Goal: Task Accomplishment & Management: Use online tool/utility

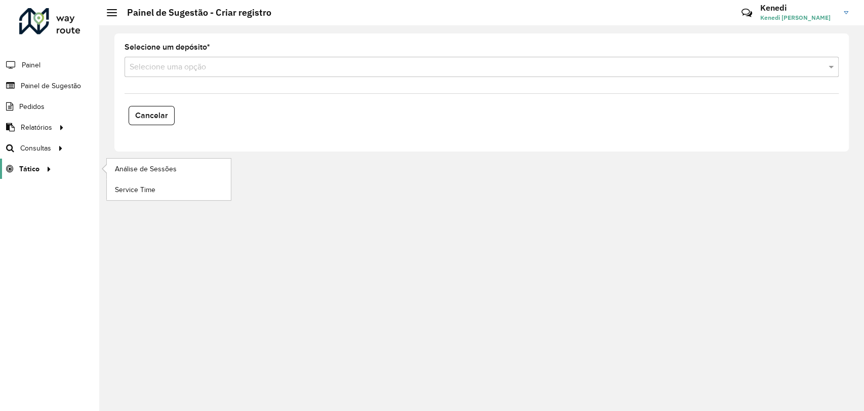
click at [40, 171] on div at bounding box center [46, 169] width 15 height 11
click at [139, 165] on span "Análise de Sessões" at bounding box center [147, 169] width 64 height 11
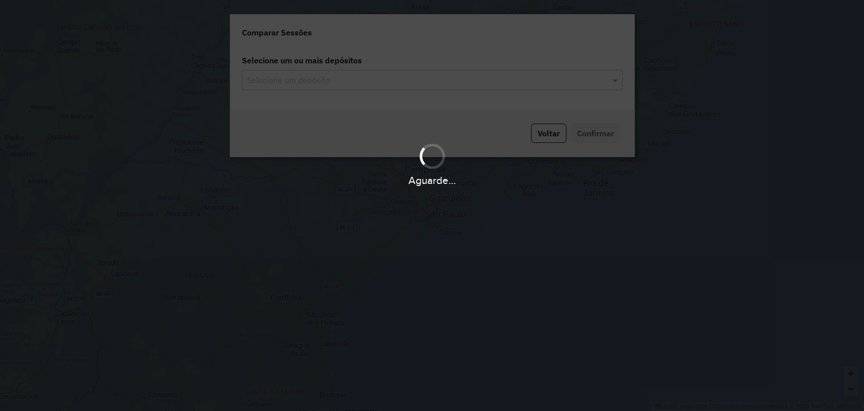
click at [419, 81] on div "Aguarde..." at bounding box center [432, 205] width 864 height 411
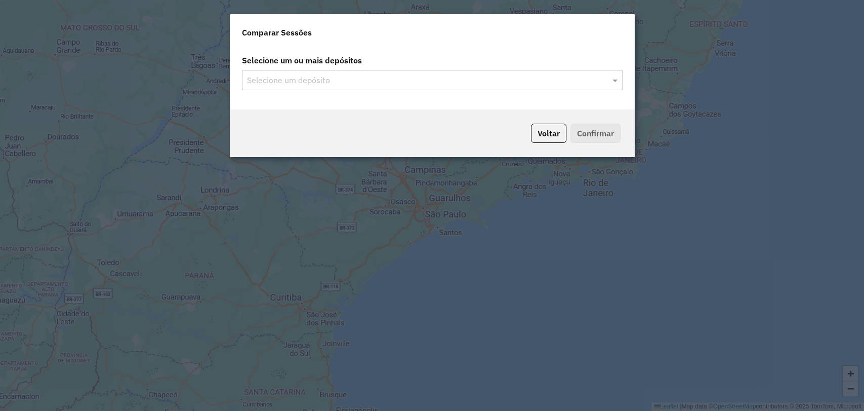
click at [418, 81] on input "text" at bounding box center [426, 80] width 365 height 12
click at [362, 86] on div "Selecione um depósito" at bounding box center [432, 80] width 381 height 20
click at [452, 80] on input "text" at bounding box center [426, 80] width 365 height 12
click at [610, 82] on span at bounding box center [616, 80] width 13 height 12
click at [615, 81] on span at bounding box center [616, 80] width 13 height 12
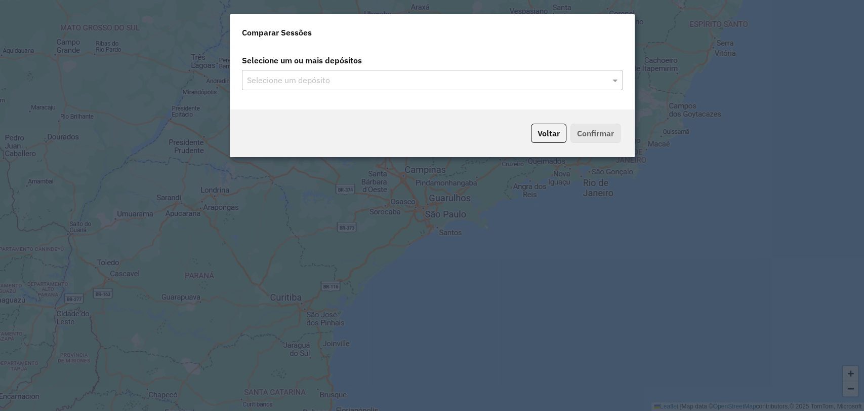
click at [726, 75] on modal-container "Comparar Sessões Selecione um ou mais depósitos Selecione um depósito Voltar Co…" at bounding box center [432, 205] width 864 height 411
click at [551, 139] on button "Voltar" at bounding box center [548, 133] width 35 height 19
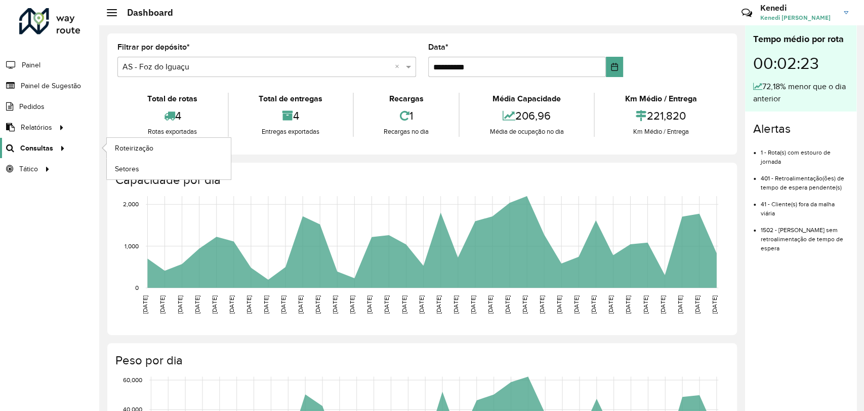
click at [49, 147] on span "Consultas" at bounding box center [36, 148] width 33 height 11
click at [129, 146] on span "Roteirização" at bounding box center [135, 148] width 41 height 11
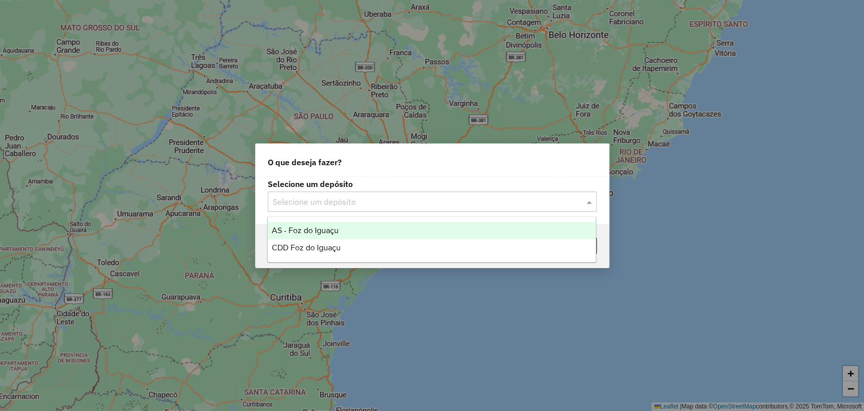
click at [575, 202] on div at bounding box center [432, 201] width 329 height 13
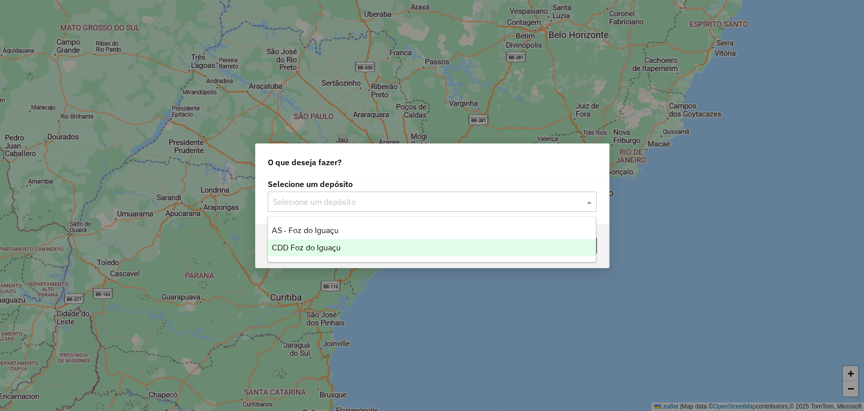
click at [438, 252] on div "CDD Foz do Iguaçu" at bounding box center [432, 247] width 328 height 17
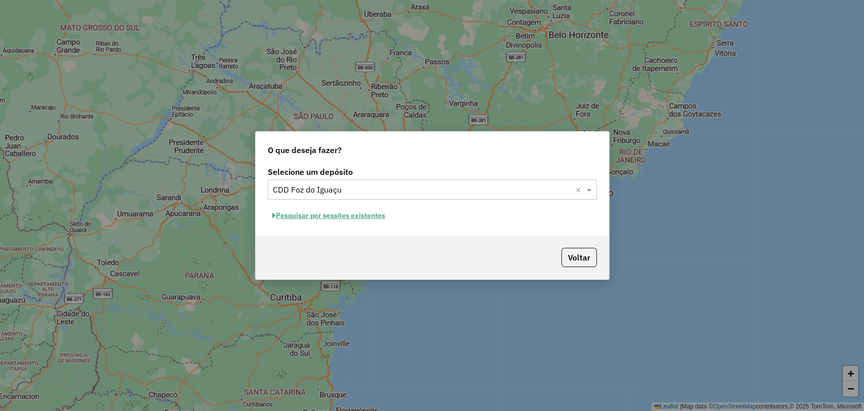
click at [357, 216] on button "Pesquisar por sessões existentes" at bounding box center [329, 216] width 122 height 16
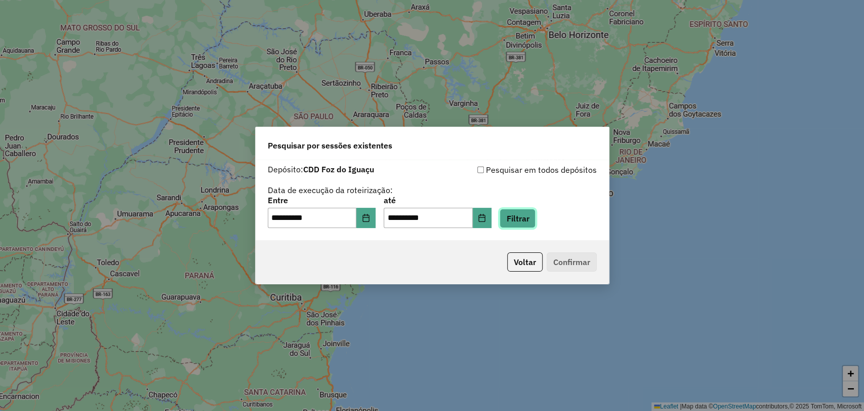
click at [533, 220] on button "Filtrar" at bounding box center [518, 218] width 36 height 19
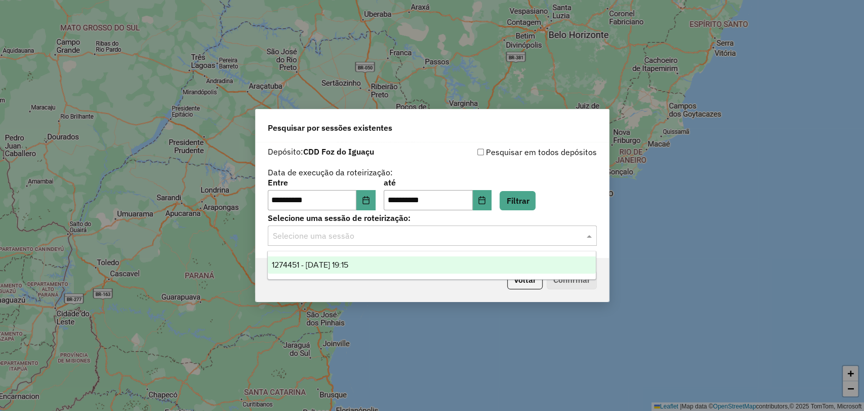
click at [532, 233] on input "text" at bounding box center [422, 236] width 299 height 12
click at [408, 270] on div "1274451 - 12/09/2025 19:15" at bounding box center [432, 264] width 328 height 17
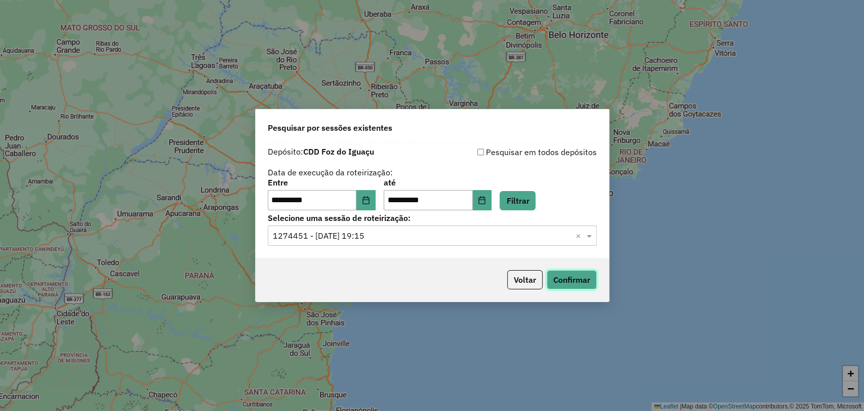
click at [577, 281] on button "Confirmar" at bounding box center [572, 279] width 50 height 19
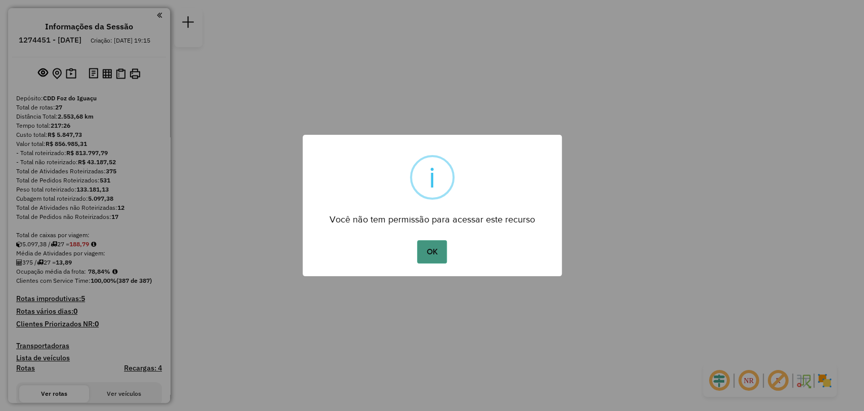
click at [437, 250] on button "OK" at bounding box center [432, 251] width 30 height 23
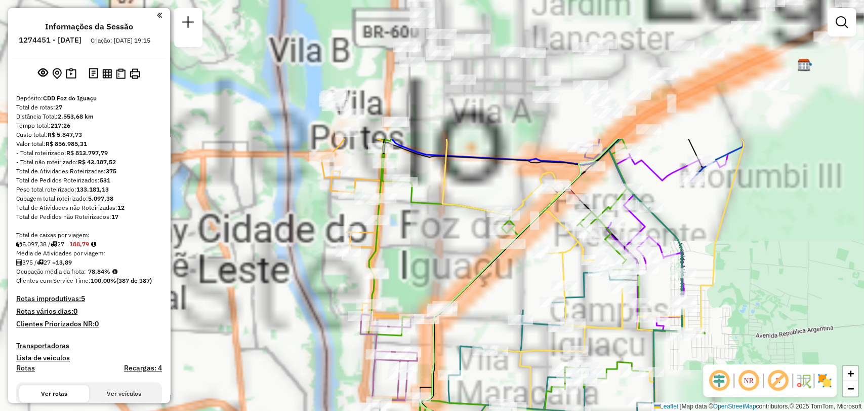
drag, startPoint x: 426, startPoint y: 112, endPoint x: 468, endPoint y: 292, distance: 184.7
click at [468, 292] on icon at bounding box center [519, 385] width 198 height 493
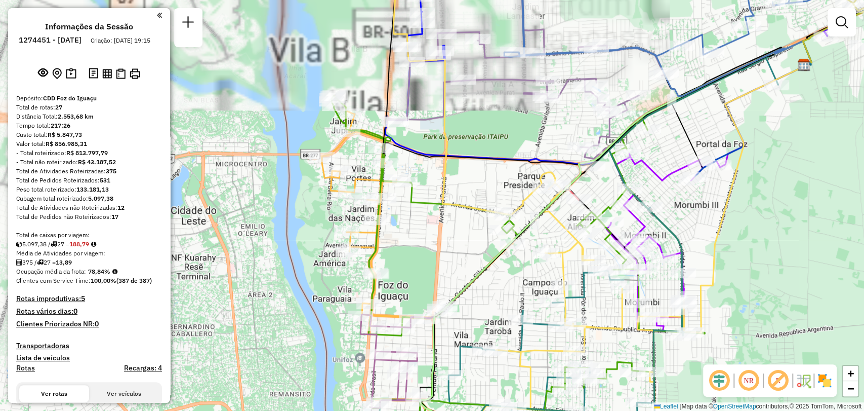
drag, startPoint x: 533, startPoint y: 150, endPoint x: 462, endPoint y: 237, distance: 111.9
click at [462, 237] on div "Janela de atendimento Grade de atendimento Capacidade Transportadoras Veículos …" at bounding box center [432, 205] width 864 height 411
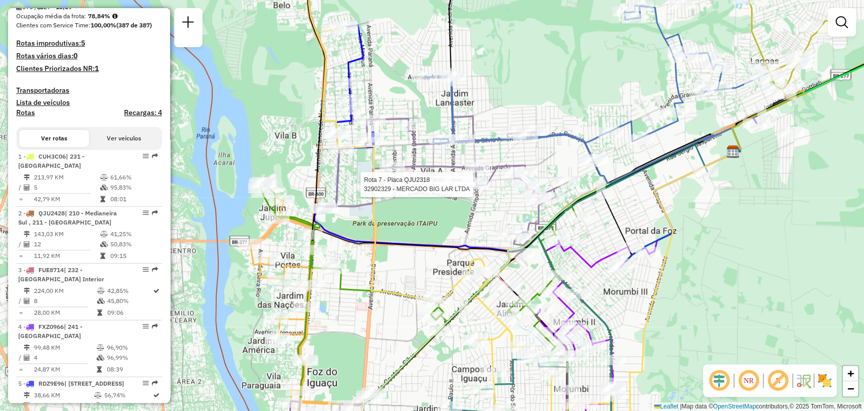
select select "**********"
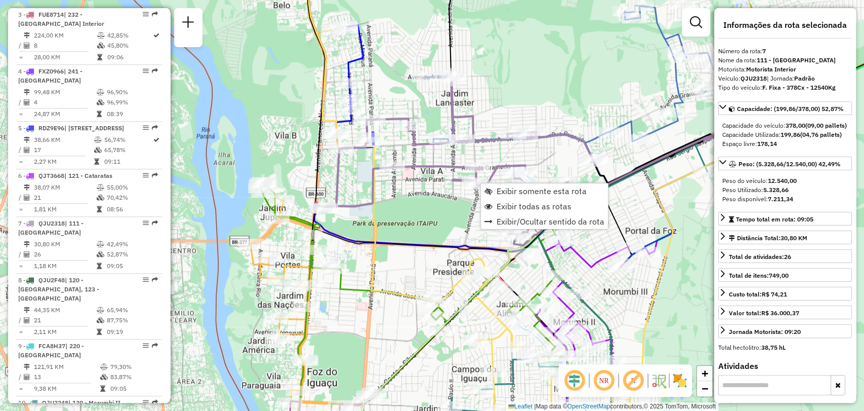
scroll to position [727, 0]
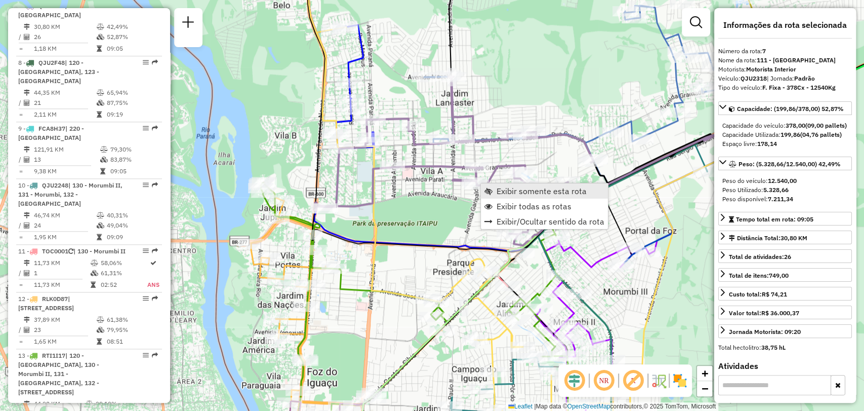
click at [537, 192] on span "Exibir somente esta rota" at bounding box center [542, 191] width 90 height 8
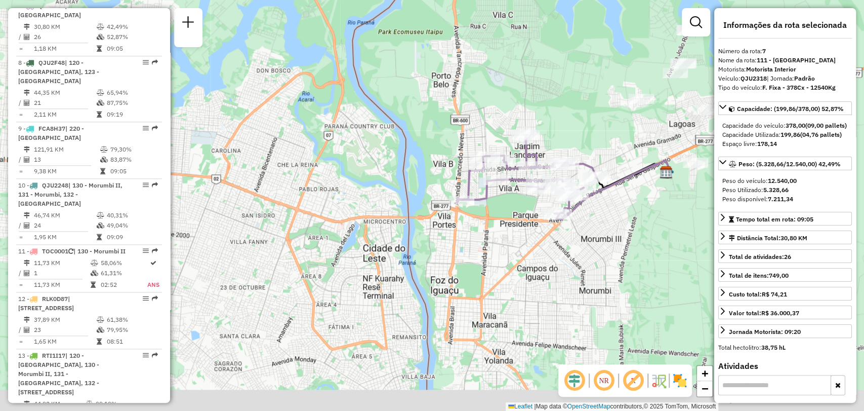
drag, startPoint x: 597, startPoint y: 154, endPoint x: 619, endPoint y: 121, distance: 39.0
click at [619, 121] on div "Janela de atendimento Grade de atendimento Capacidade Transportadoras Veículos …" at bounding box center [432, 205] width 864 height 411
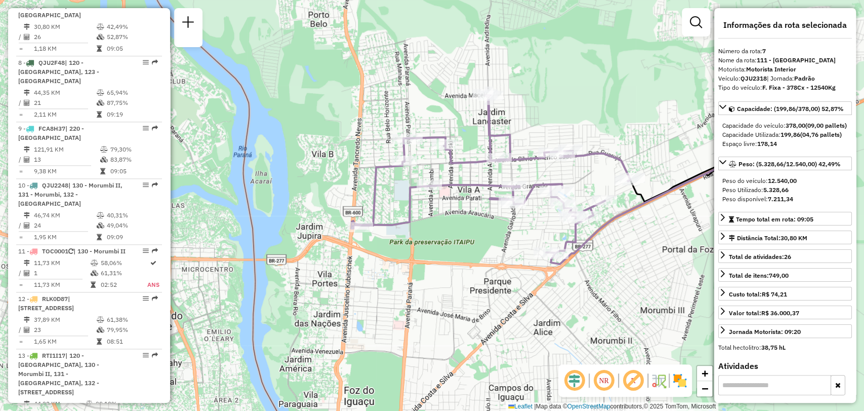
drag, startPoint x: 610, startPoint y: 140, endPoint x: 641, endPoint y: 128, distance: 32.5
click at [636, 129] on div "Janela de atendimento Grade de atendimento Capacidade Transportadoras Veículos …" at bounding box center [432, 205] width 864 height 411
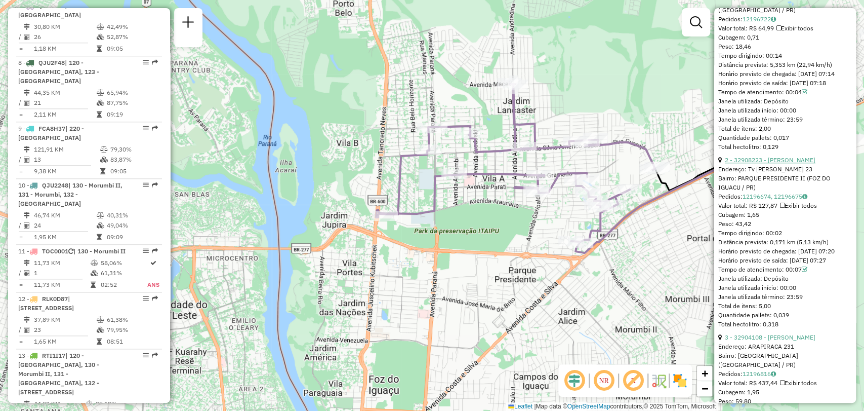
scroll to position [506, 0]
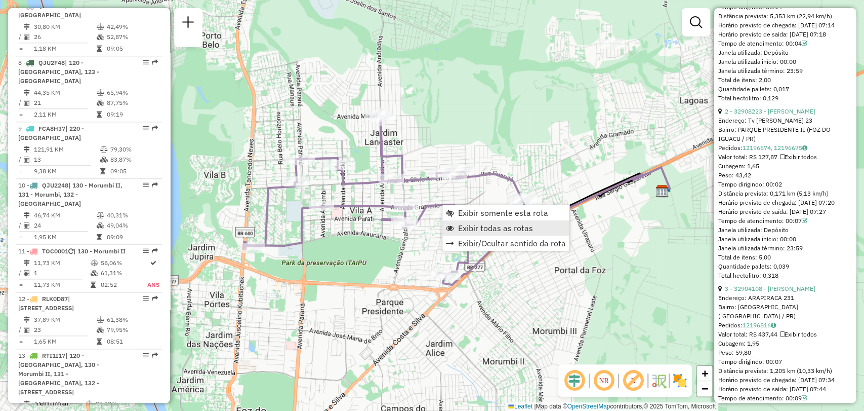
click at [498, 228] on span "Exibir todas as rotas" at bounding box center [495, 228] width 75 height 8
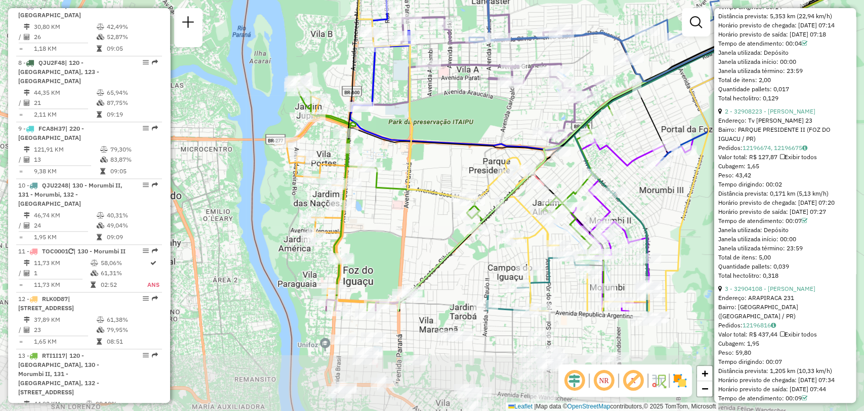
drag, startPoint x: 385, startPoint y: 240, endPoint x: 486, endPoint y: 132, distance: 147.9
click at [486, 132] on icon at bounding box center [554, 12] width 445 height 275
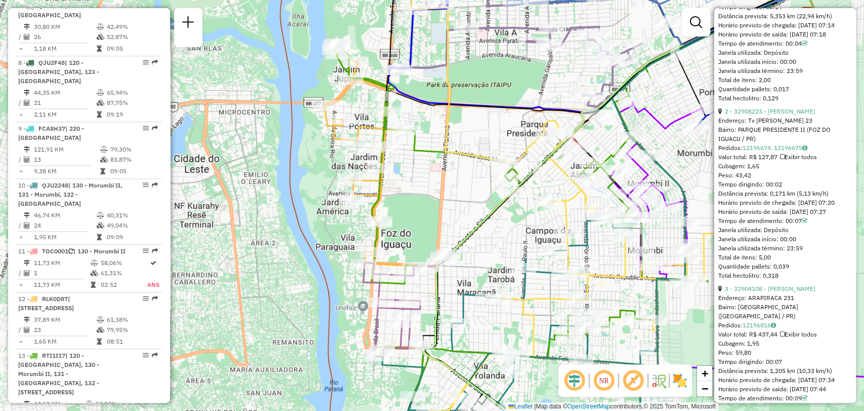
drag, startPoint x: 474, startPoint y: 277, endPoint x: 503, endPoint y: 250, distance: 39.7
click at [503, 249] on div "Janela de atendimento Grade de atendimento Capacidade Transportadoras Veículos …" at bounding box center [432, 205] width 864 height 411
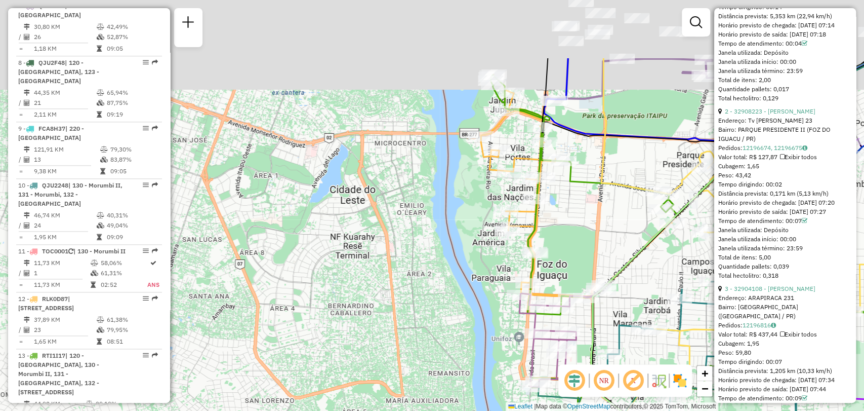
drag, startPoint x: 563, startPoint y: 166, endPoint x: 559, endPoint y: 189, distance: 23.6
click at [559, 189] on div "Janela de atendimento Grade de atendimento Capacidade Transportadoras Veículos …" at bounding box center [432, 205] width 864 height 411
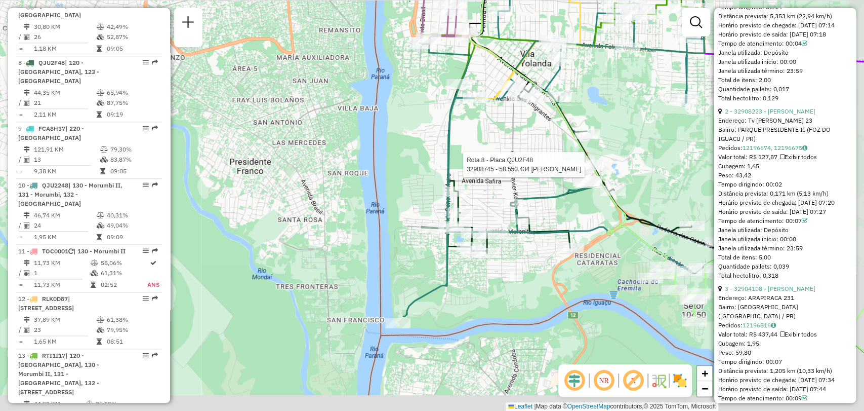
click at [579, 162] on div at bounding box center [591, 164] width 25 height 10
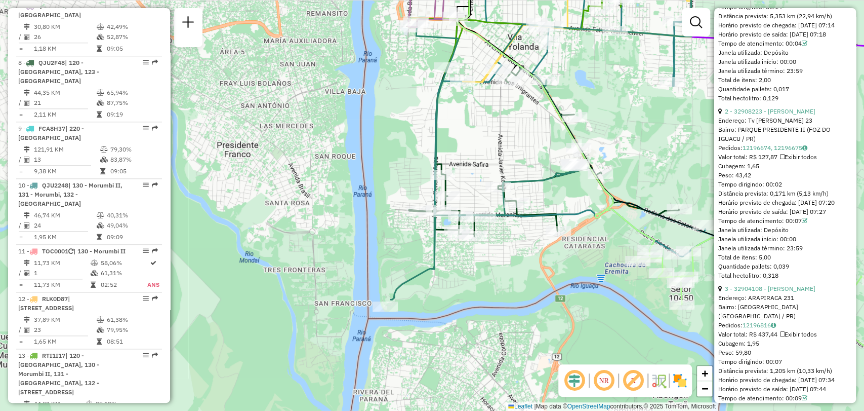
drag, startPoint x: 621, startPoint y: 213, endPoint x: 557, endPoint y: 168, distance: 78.5
click at [558, 169] on icon at bounding box center [556, 105] width 198 height 303
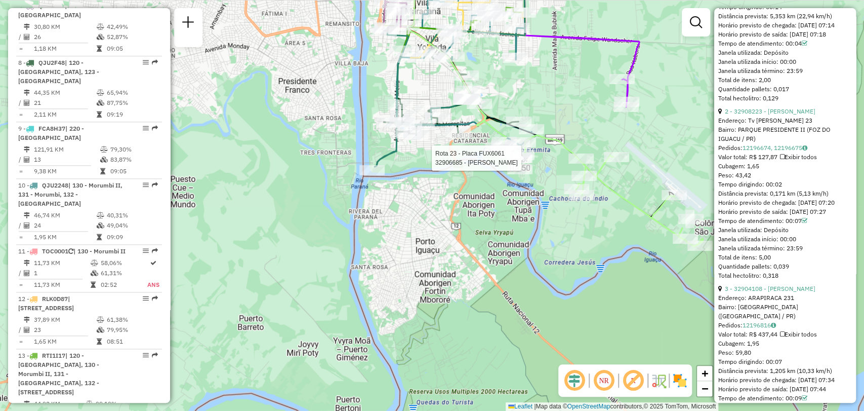
drag, startPoint x: 645, startPoint y: 202, endPoint x: 548, endPoint y: 149, distance: 110.8
click at [554, 151] on div "Rota 23 - Placa FUX6061 32906685 - MERCADO RAY Janela de atendimento Grade de a…" at bounding box center [432, 205] width 864 height 411
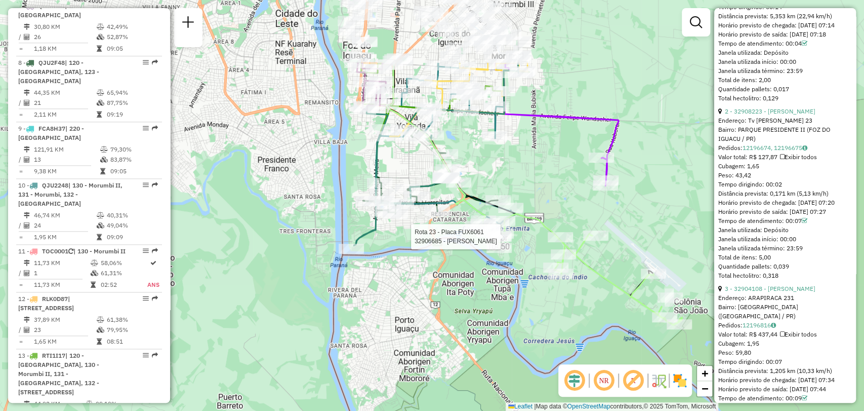
drag, startPoint x: 605, startPoint y: 116, endPoint x: 630, endPoint y: 220, distance: 106.6
click at [630, 220] on div "Rota 23 - Placa FUX6061 32906685 - MERCADO RAY Janela de atendimento Grade de a…" at bounding box center [432, 205] width 864 height 411
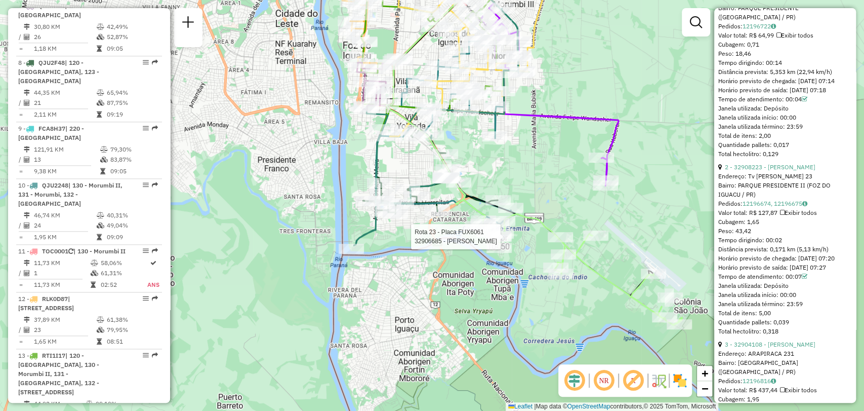
scroll to position [450, 0]
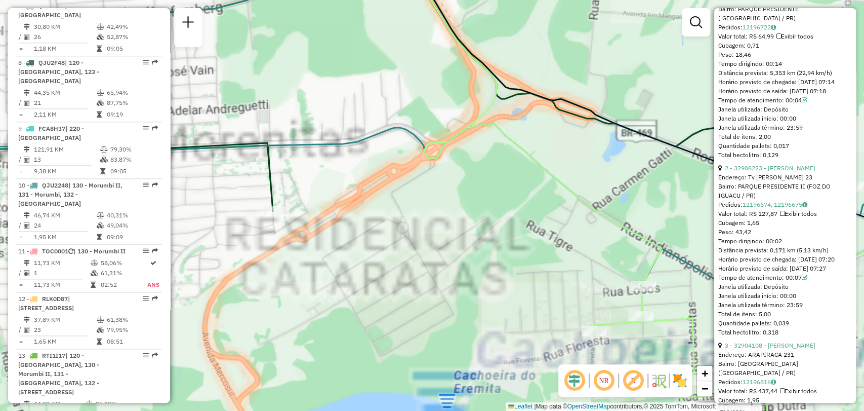
drag, startPoint x: 436, startPoint y: 92, endPoint x: 587, endPoint y: 258, distance: 224.4
click at [587, 258] on div "Rota 23 - Placa FUX6061 32906685 - MERCADO RAY Janela de atendimento Grade de a…" at bounding box center [432, 205] width 864 height 411
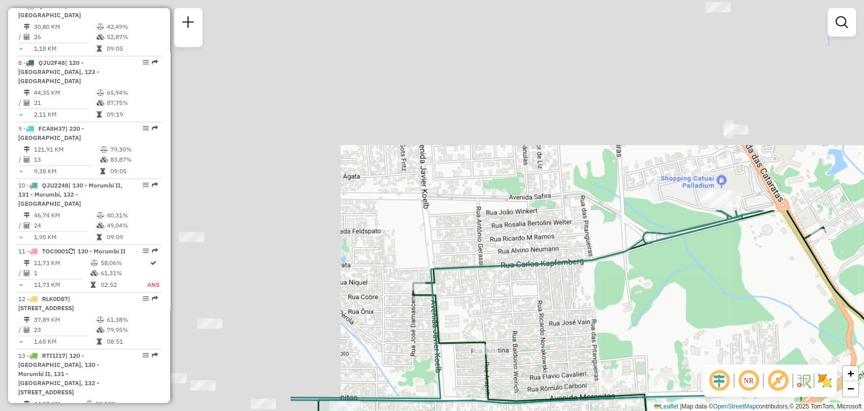
drag, startPoint x: 461, startPoint y: 118, endPoint x: 838, endPoint y: 370, distance: 453.1
click at [838, 370] on div "Janela de atendimento Grade de atendimento Capacidade Transportadoras Veículos …" at bounding box center [432, 205] width 864 height 411
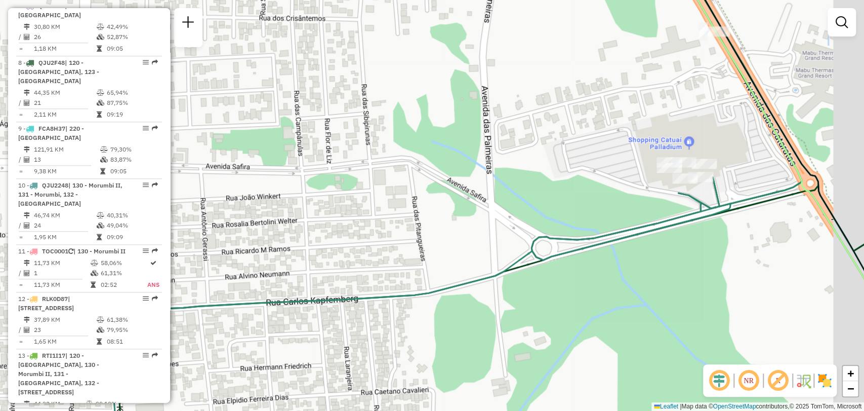
drag, startPoint x: 783, startPoint y: 192, endPoint x: 726, endPoint y: 152, distance: 69.8
click at [726, 152] on div "Janela de atendimento Grade de atendimento Capacidade Transportadoras Veículos …" at bounding box center [432, 205] width 864 height 411
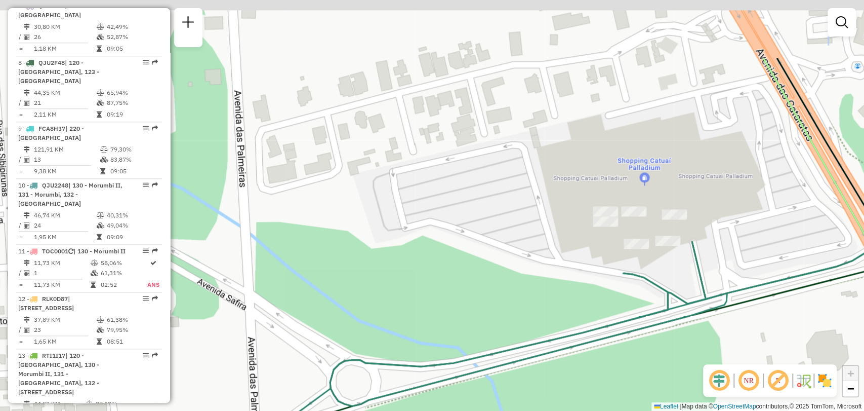
drag, startPoint x: 679, startPoint y: 82, endPoint x: 676, endPoint y: 159, distance: 77.0
click at [680, 182] on div "Janela de atendimento Grade de atendimento Capacidade Transportadoras Veículos …" at bounding box center [432, 205] width 864 height 411
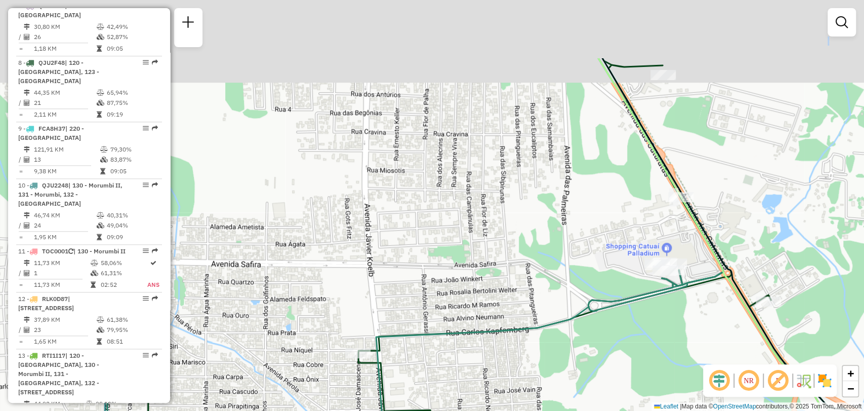
drag, startPoint x: 615, startPoint y: 94, endPoint x: 611, endPoint y: 436, distance: 342.7
click at [611, 410] on html "Aguarde... Pop-up bloqueado! Seu navegador bloqueou automáticamente a abertura …" at bounding box center [432, 205] width 864 height 411
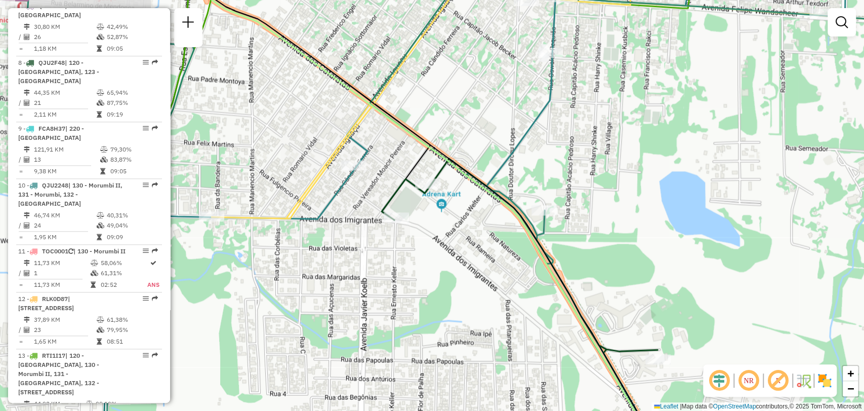
drag, startPoint x: 566, startPoint y: 155, endPoint x: 639, endPoint y: 436, distance: 290.6
click at [639, 410] on html "Aguarde... Pop-up bloqueado! Seu navegador bloqueou automáticamente a abertura …" at bounding box center [432, 205] width 864 height 411
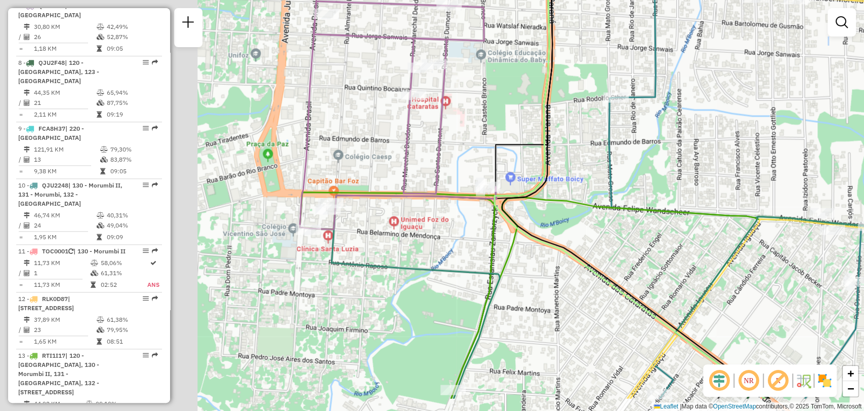
drag, startPoint x: 366, startPoint y: 217, endPoint x: 599, endPoint y: 163, distance: 239.4
click at [599, 163] on div "Janela de atendimento Grade de atendimento Capacidade Transportadoras Veículos …" at bounding box center [432, 205] width 864 height 411
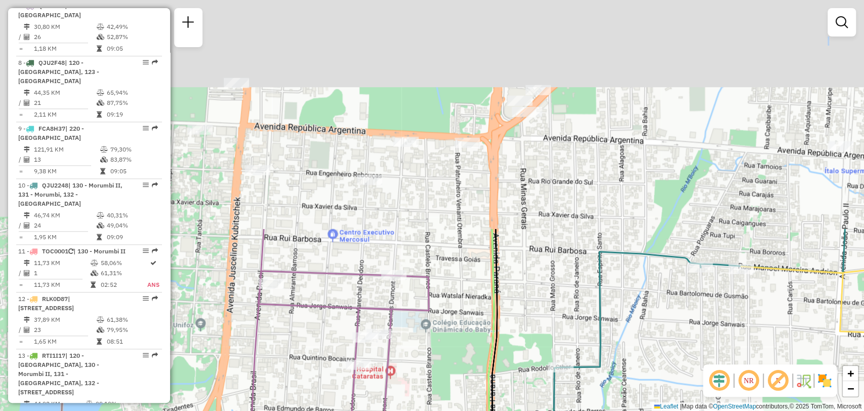
drag, startPoint x: 587, startPoint y: 343, endPoint x: 560, endPoint y: 436, distance: 97.3
click at [560, 410] on html "Aguarde... Pop-up bloqueado! Seu navegador bloqueou automáticamente a abertura …" at bounding box center [432, 205] width 864 height 411
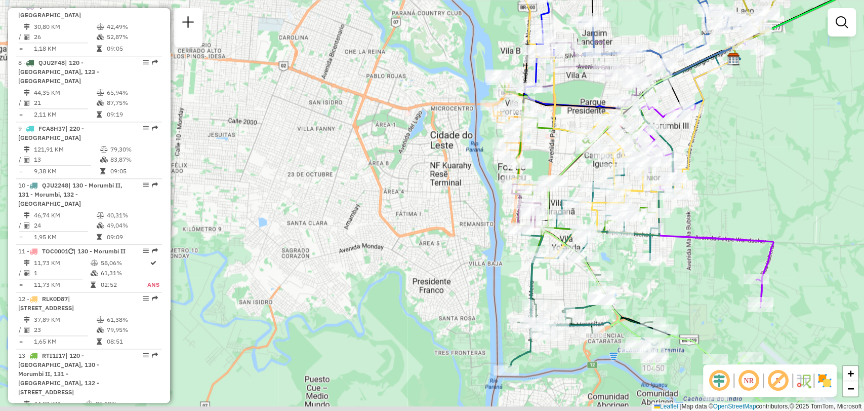
drag, startPoint x: 601, startPoint y: 215, endPoint x: 605, endPoint y: 201, distance: 14.7
click at [605, 201] on icon at bounding box center [596, 115] width 162 height 286
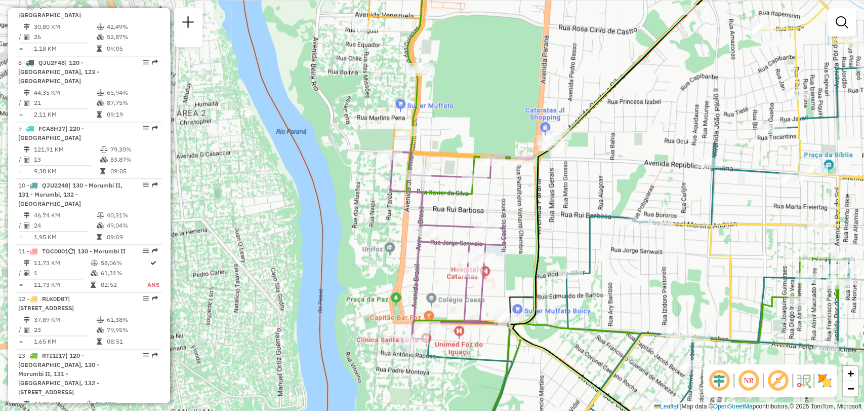
drag, startPoint x: 522, startPoint y: 175, endPoint x: 542, endPoint y: 166, distance: 21.1
click at [542, 166] on div "Janela de atendimento Grade de atendimento Capacidade Transportadoras Veículos …" at bounding box center [432, 205] width 864 height 411
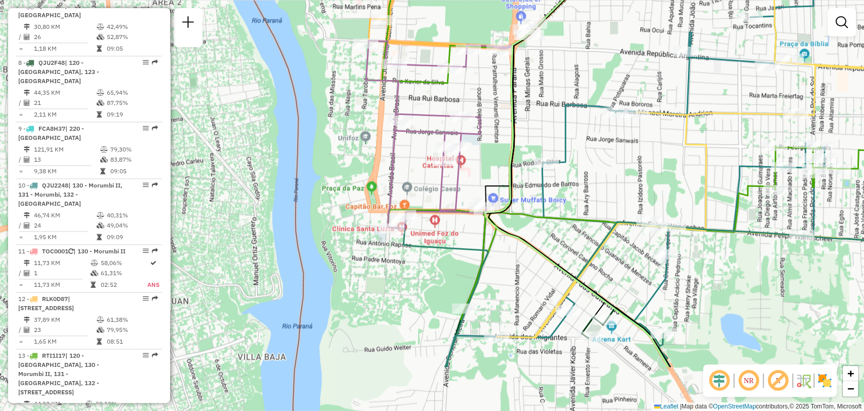
drag, startPoint x: 561, startPoint y: 182, endPoint x: 473, endPoint y: -49, distance: 247.1
click at [473, 0] on html "Aguarde... Pop-up bloqueado! Seu navegador bloqueou automáticamente a abertura …" at bounding box center [432, 205] width 864 height 411
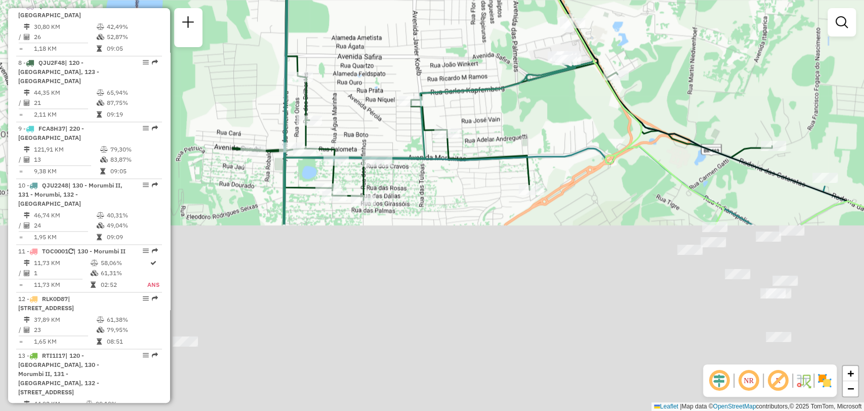
click at [470, 54] on div "Janela de atendimento Grade de atendimento Capacidade Transportadoras Veículos …" at bounding box center [432, 205] width 864 height 411
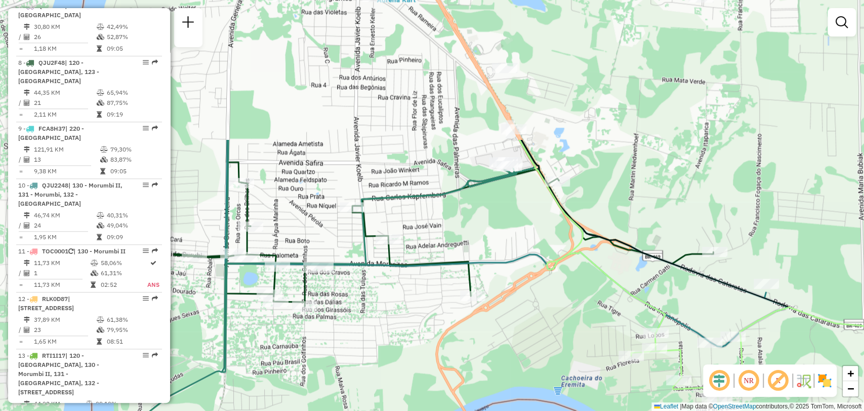
drag, startPoint x: 533, startPoint y: 252, endPoint x: 525, endPoint y: 313, distance: 61.8
click at [525, 313] on div "Janela de atendimento Grade de atendimento Capacidade Transportadoras Veículos …" at bounding box center [432, 205] width 864 height 411
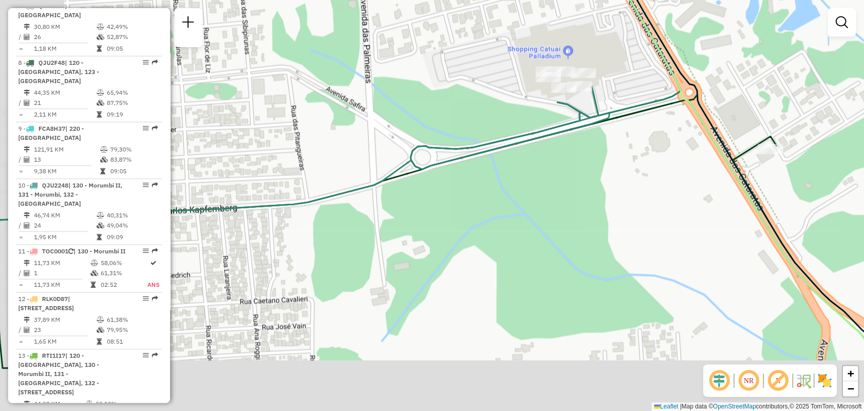
drag, startPoint x: 509, startPoint y: 180, endPoint x: 590, endPoint y: 106, distance: 109.3
click at [590, 106] on icon at bounding box center [338, 130] width 684 height 493
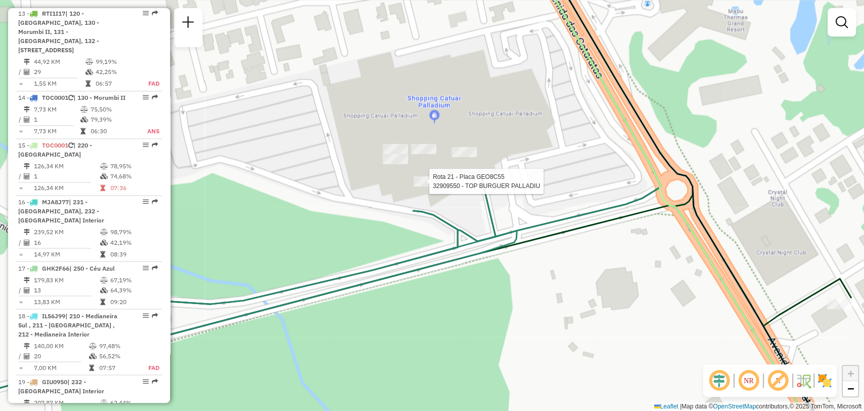
select select "**********"
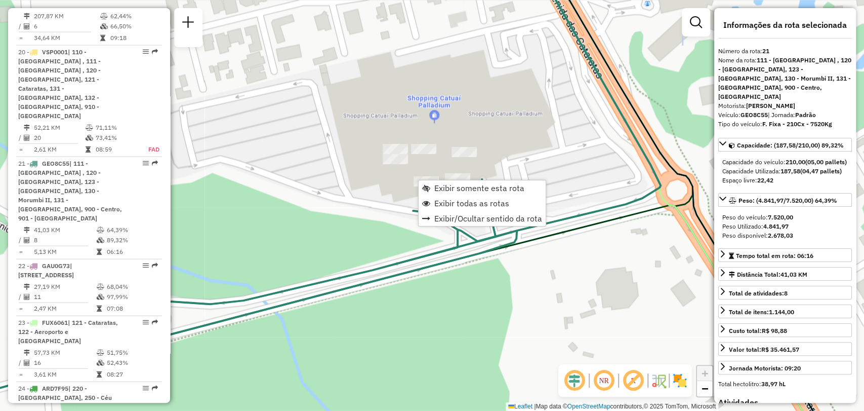
scroll to position [1583, 0]
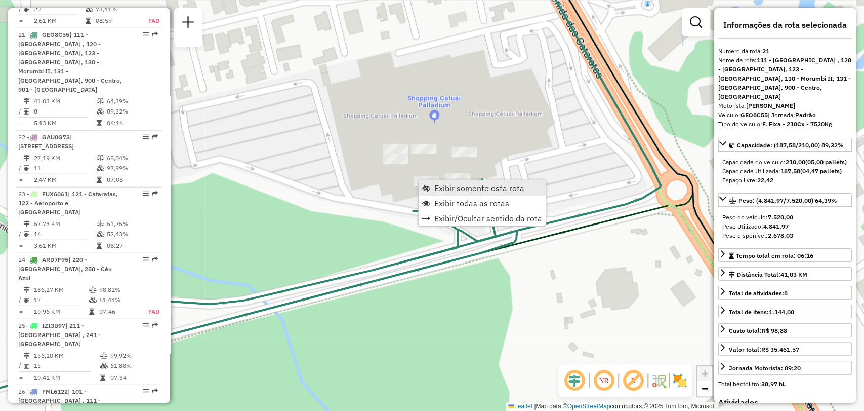
click at [454, 186] on span "Exibir somente esta rota" at bounding box center [479, 188] width 90 height 8
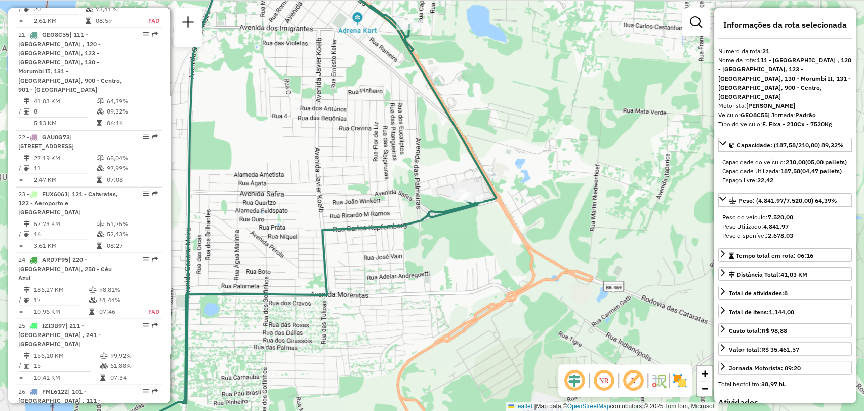
drag, startPoint x: 487, startPoint y: 216, endPoint x: 536, endPoint y: 186, distance: 56.9
click at [536, 186] on div "Janela de atendimento Grade de atendimento Capacidade Transportadoras Veículos …" at bounding box center [432, 205] width 864 height 411
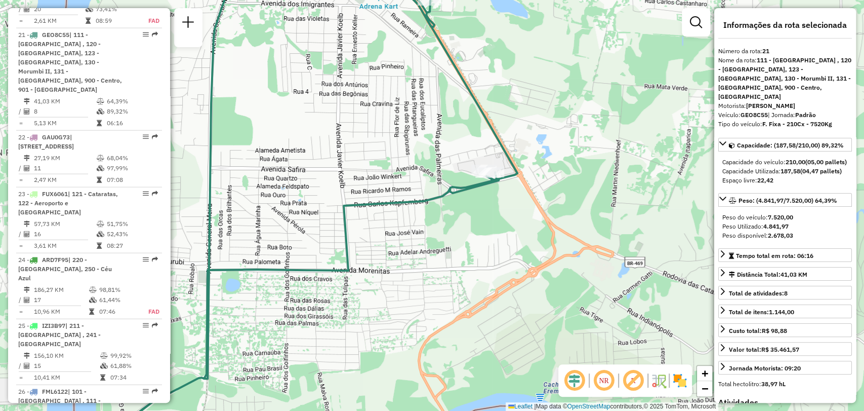
drag, startPoint x: 465, startPoint y: 228, endPoint x: 577, endPoint y: 154, distance: 134.1
click at [577, 154] on div "Janela de atendimento Grade de atendimento Capacidade Transportadoras Veículos …" at bounding box center [432, 205] width 864 height 411
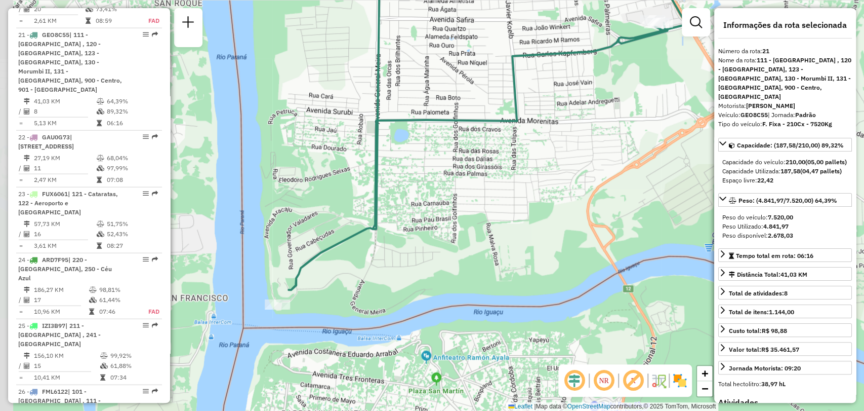
drag, startPoint x: 437, startPoint y: 258, endPoint x: 498, endPoint y: 180, distance: 98.8
click at [494, 182] on div "Janela de atendimento Grade de atendimento Capacidade Transportadoras Veículos …" at bounding box center [432, 205] width 864 height 411
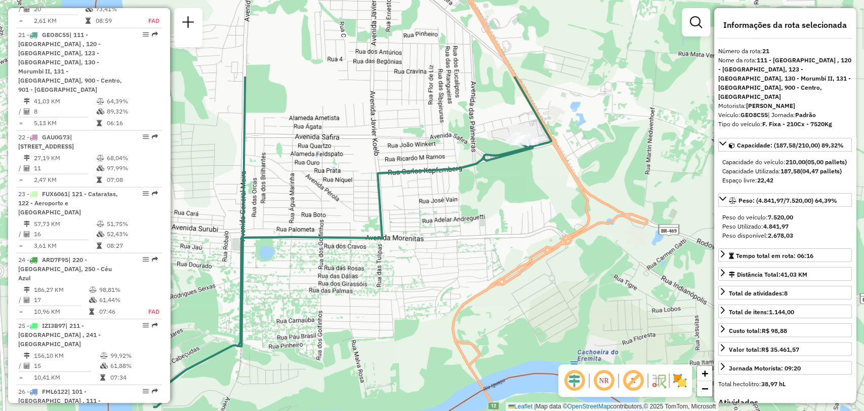
drag, startPoint x: 581, startPoint y: 120, endPoint x: 480, endPoint y: 209, distance: 134.5
click at [445, 238] on div "Janela de atendimento Grade de atendimento Capacidade Transportadoras Veículos …" at bounding box center [432, 205] width 864 height 411
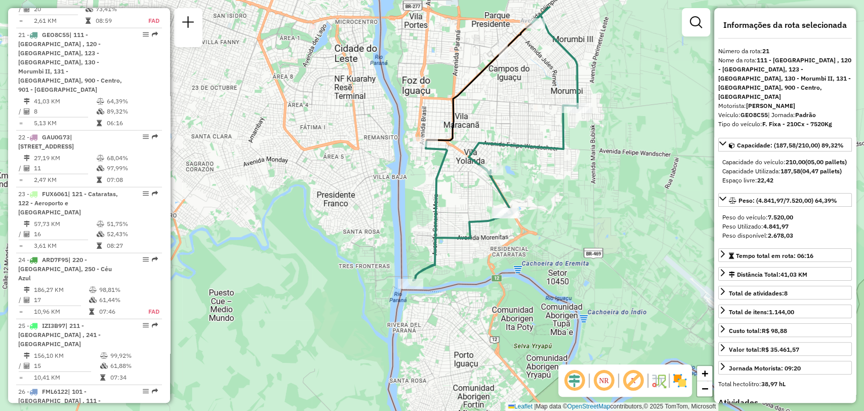
drag, startPoint x: 576, startPoint y: 125, endPoint x: 561, endPoint y: 178, distance: 55.6
click at [557, 182] on div "Janela de atendimento Grade de atendimento Capacidade Transportadoras Veículos …" at bounding box center [432, 205] width 864 height 411
